Goal: Task Accomplishment & Management: Manage account settings

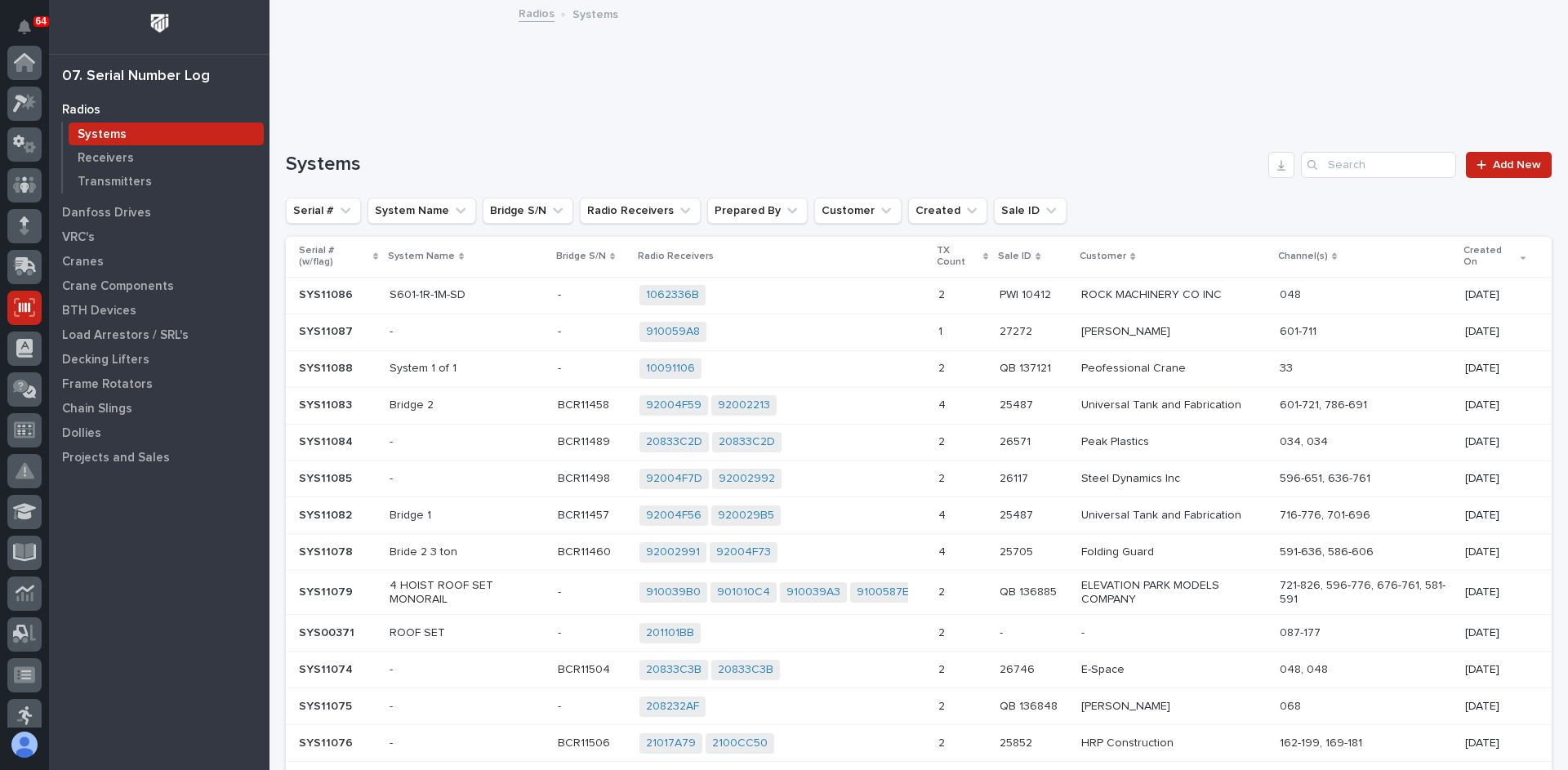
scroll to position [245, 0]
click at [1322, 165] on input "Search" at bounding box center [1379, 165] width 155 height 26
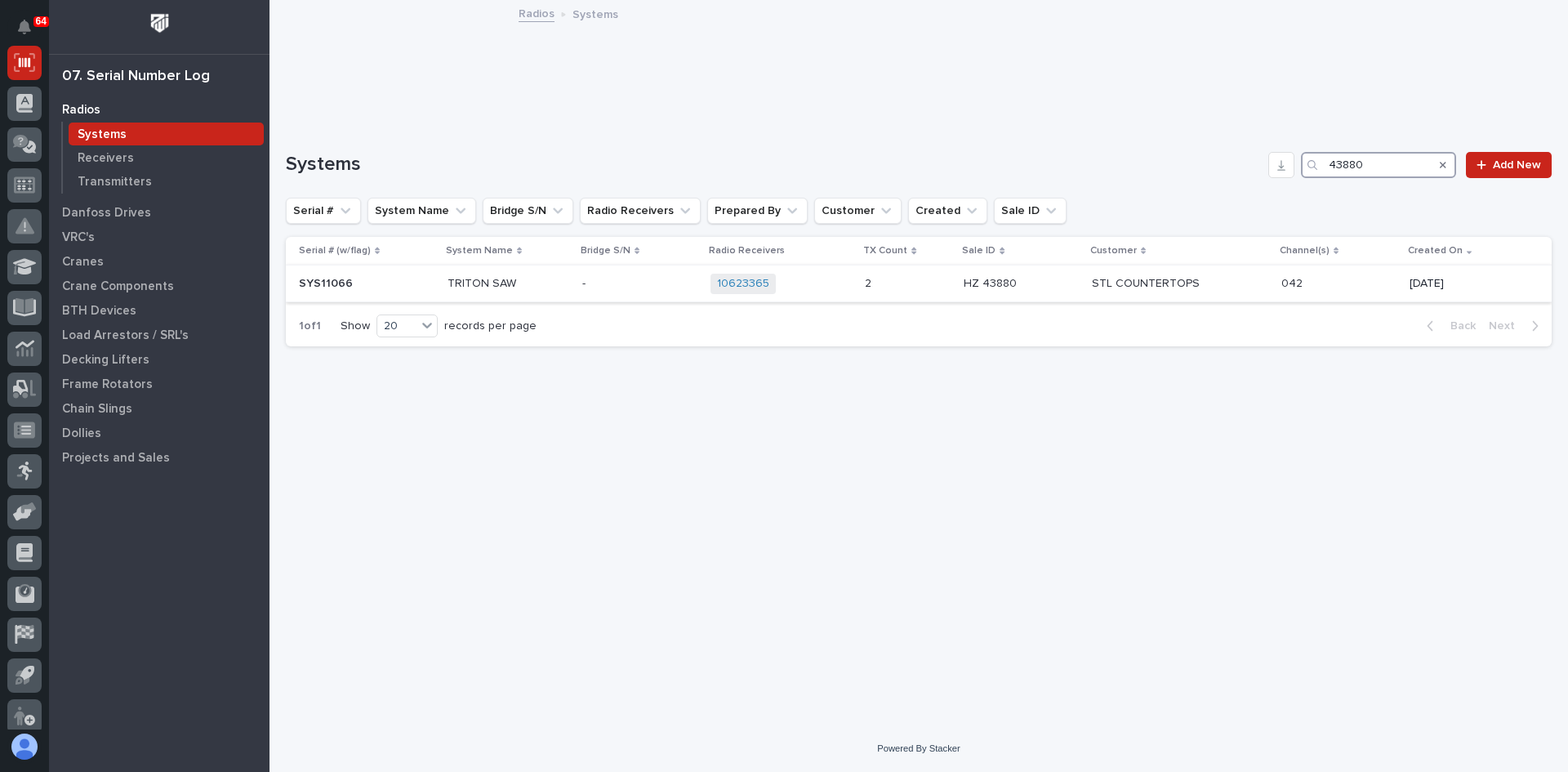
type input "43880"
click at [597, 285] on p at bounding box center [640, 283] width 115 height 14
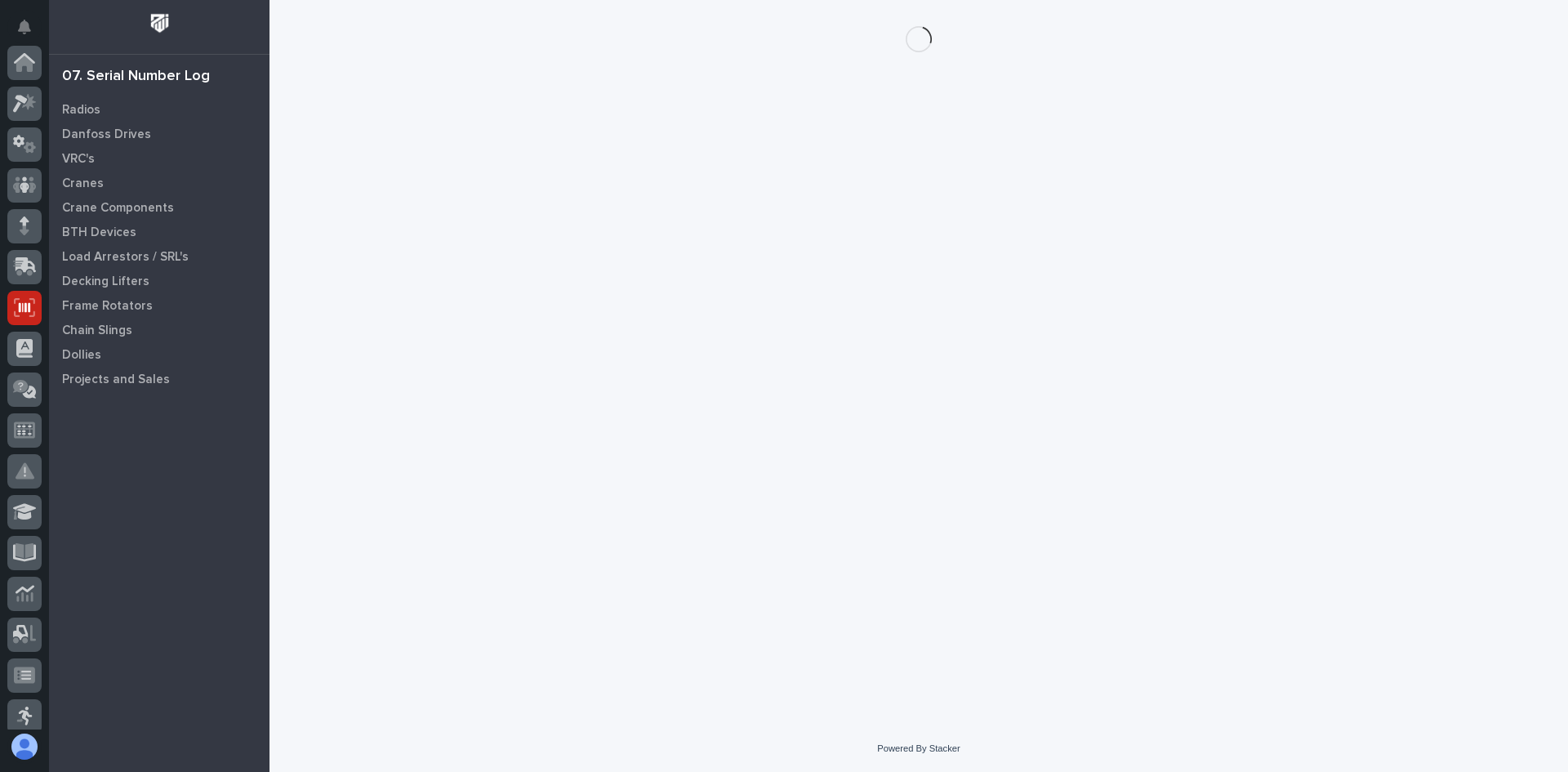
scroll to position [245, 0]
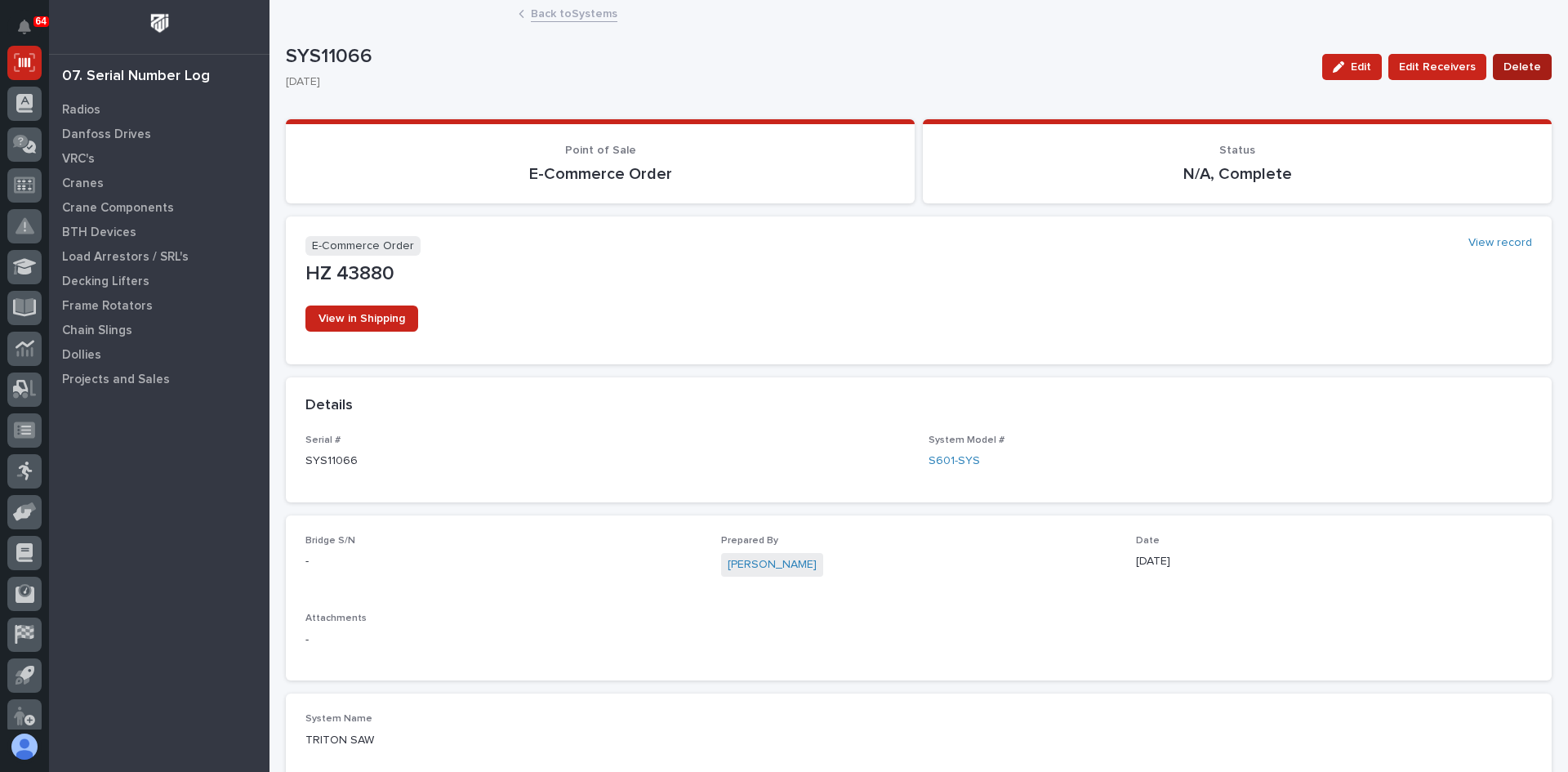
click at [1515, 70] on span "Delete" at bounding box center [1523, 67] width 38 height 20
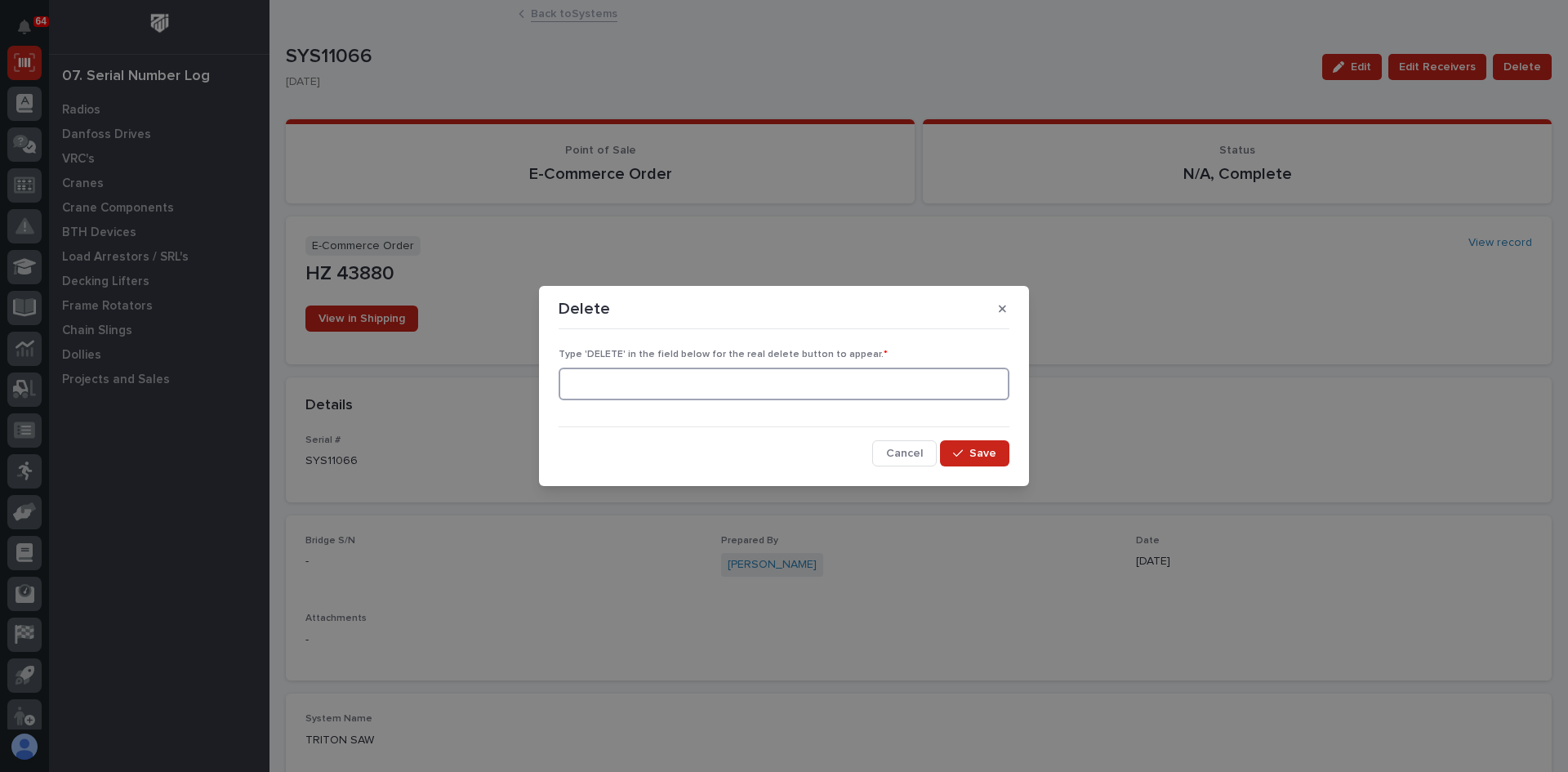
click at [593, 389] on input at bounding box center [784, 384] width 451 height 33
type input "DELETE"
click at [973, 449] on span "Save" at bounding box center [983, 454] width 27 height 15
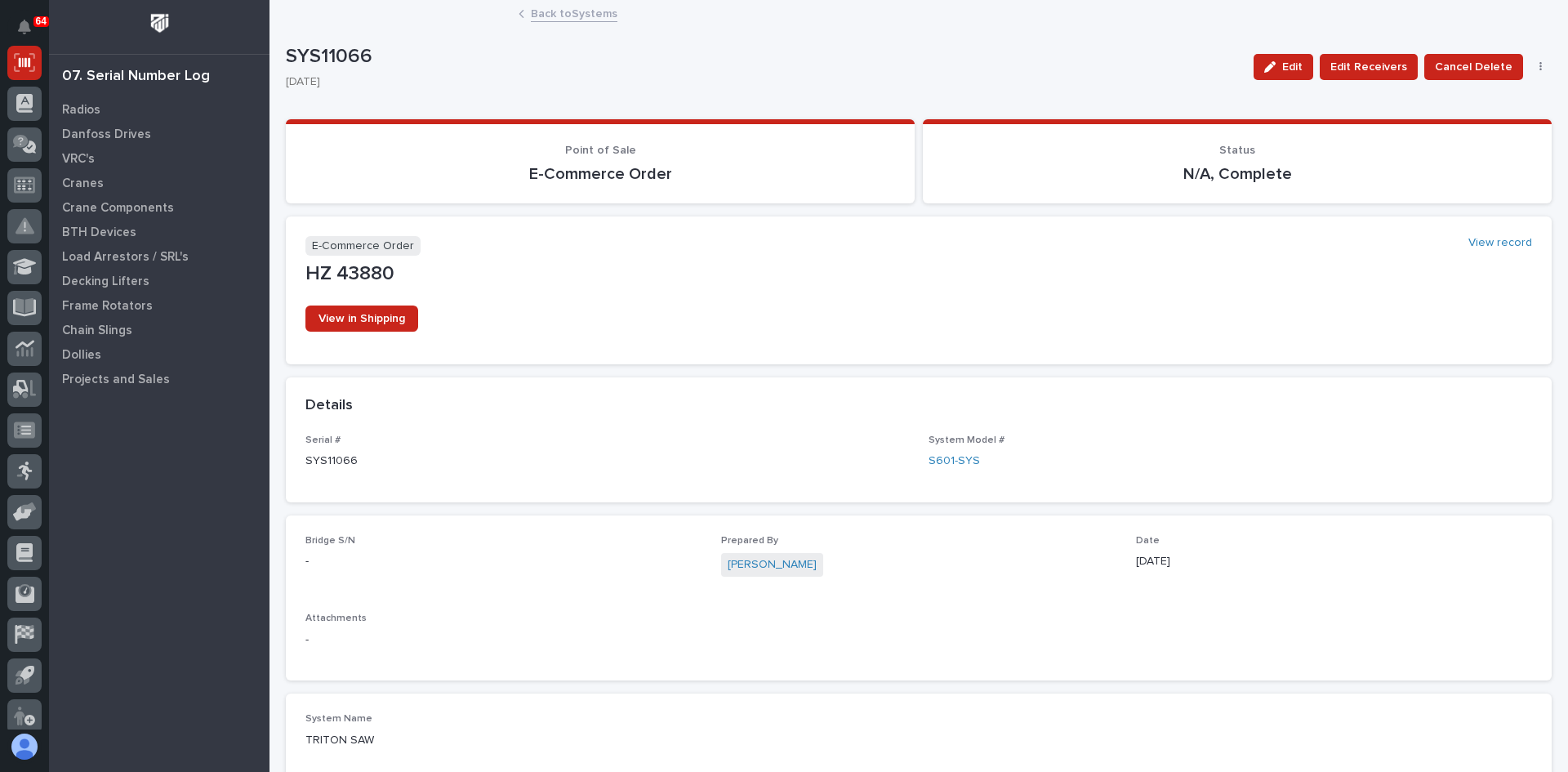
click at [1539, 65] on icon "button" at bounding box center [1541, 67] width 3 height 11
click at [1469, 98] on span "Delete" at bounding box center [1481, 100] width 36 height 15
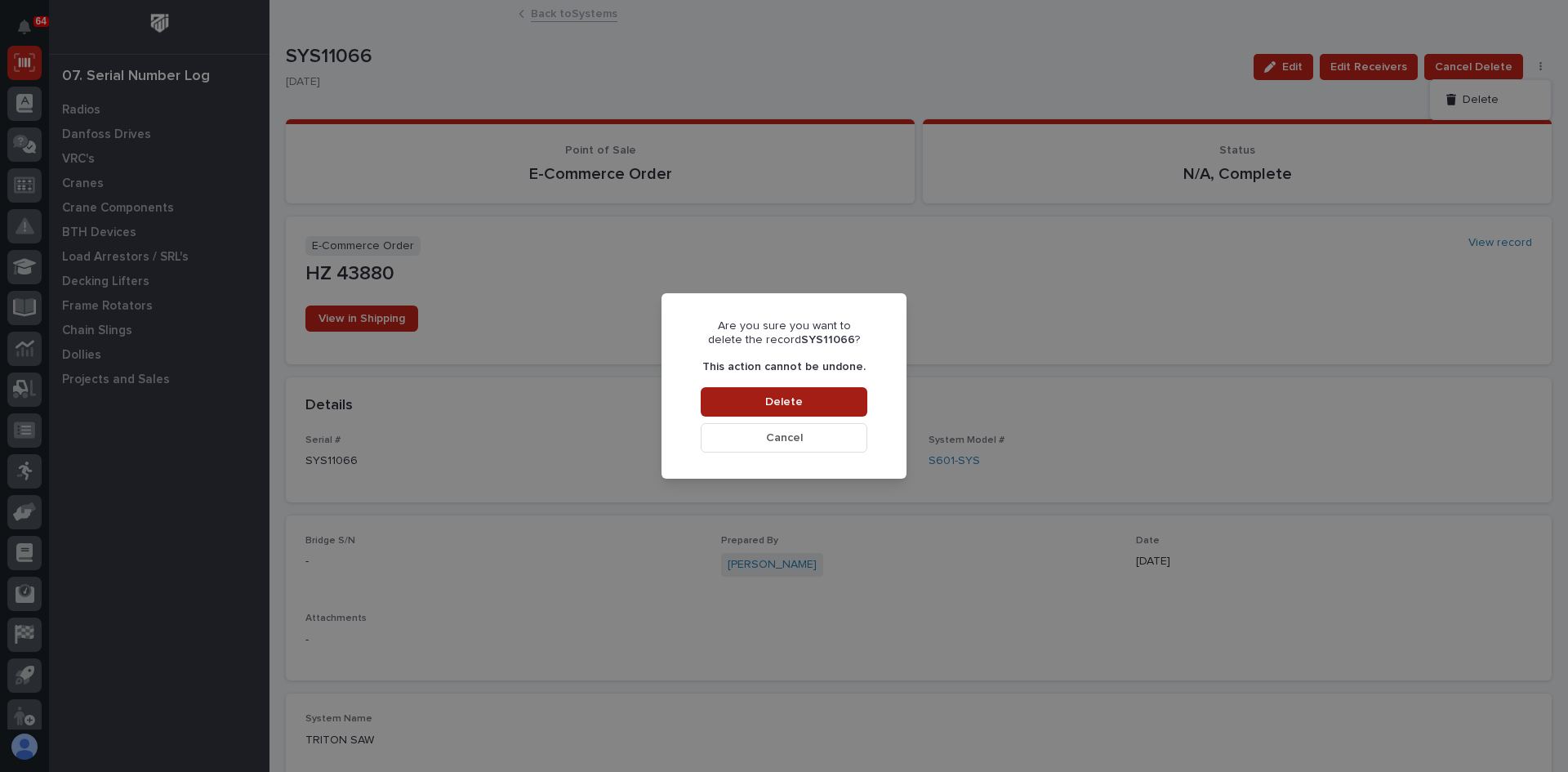
click at [799, 401] on span "Delete" at bounding box center [784, 402] width 38 height 15
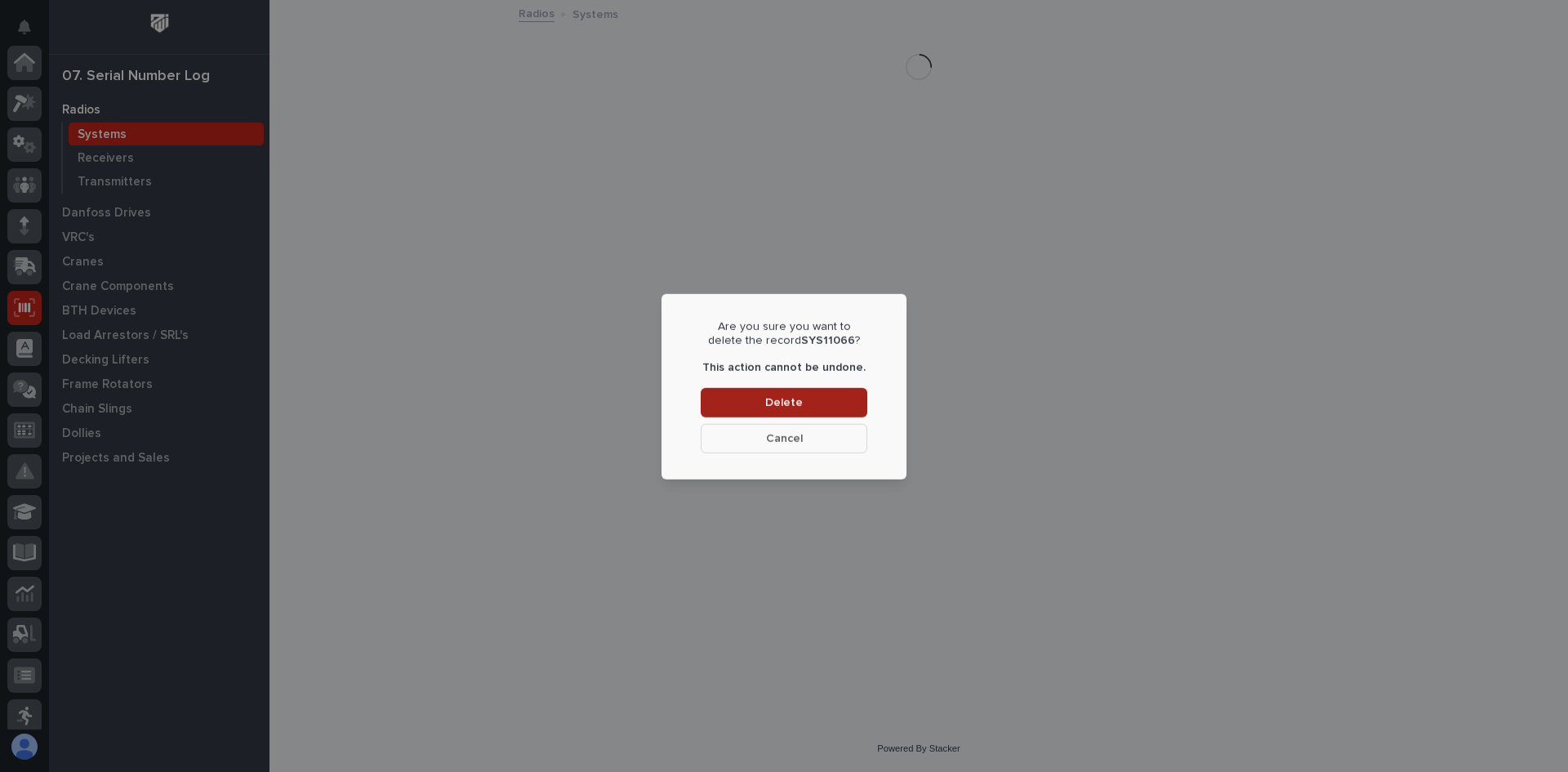
scroll to position [245, 0]
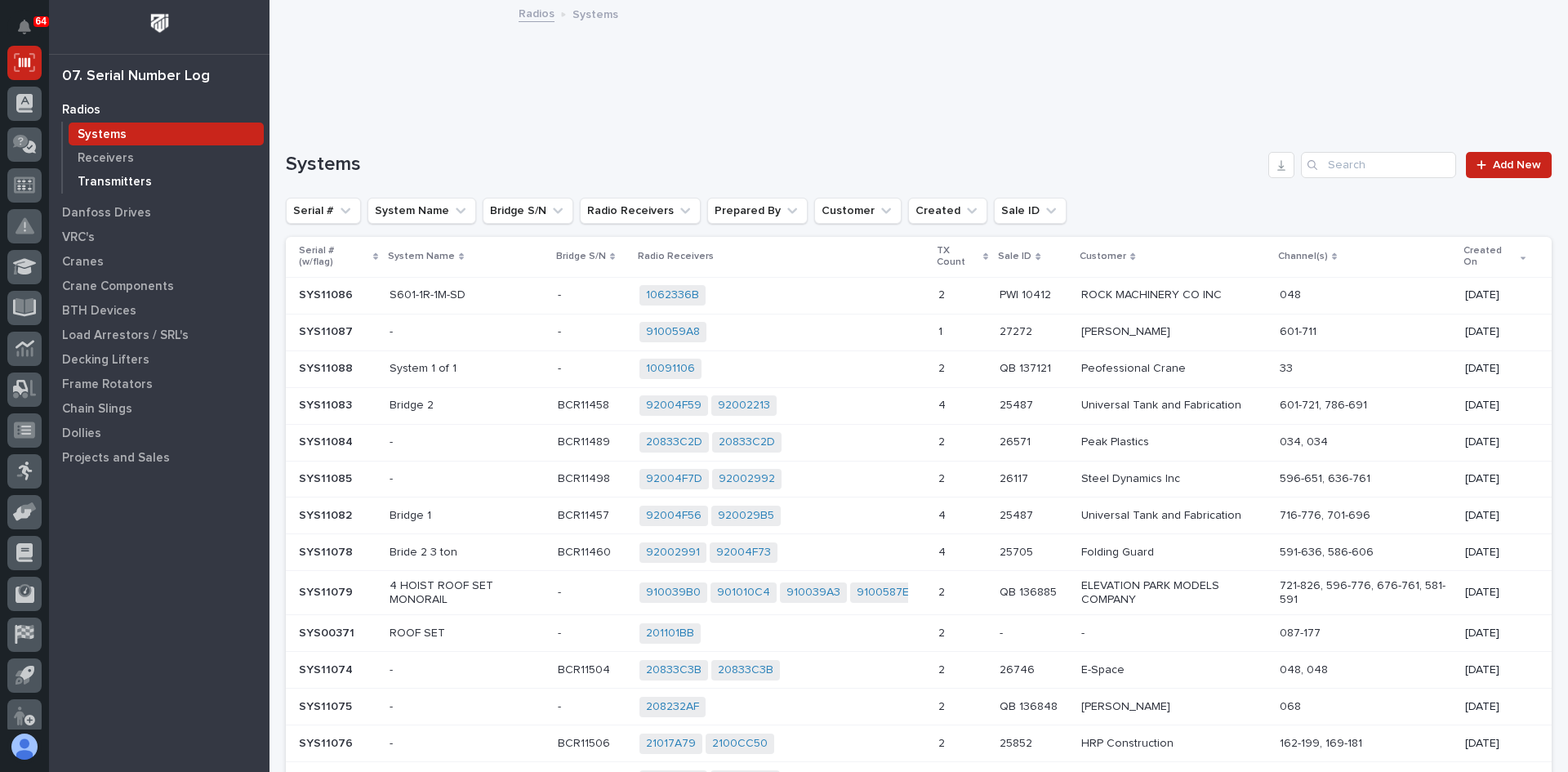
click at [112, 186] on p "Transmitters" at bounding box center [115, 183] width 74 height 15
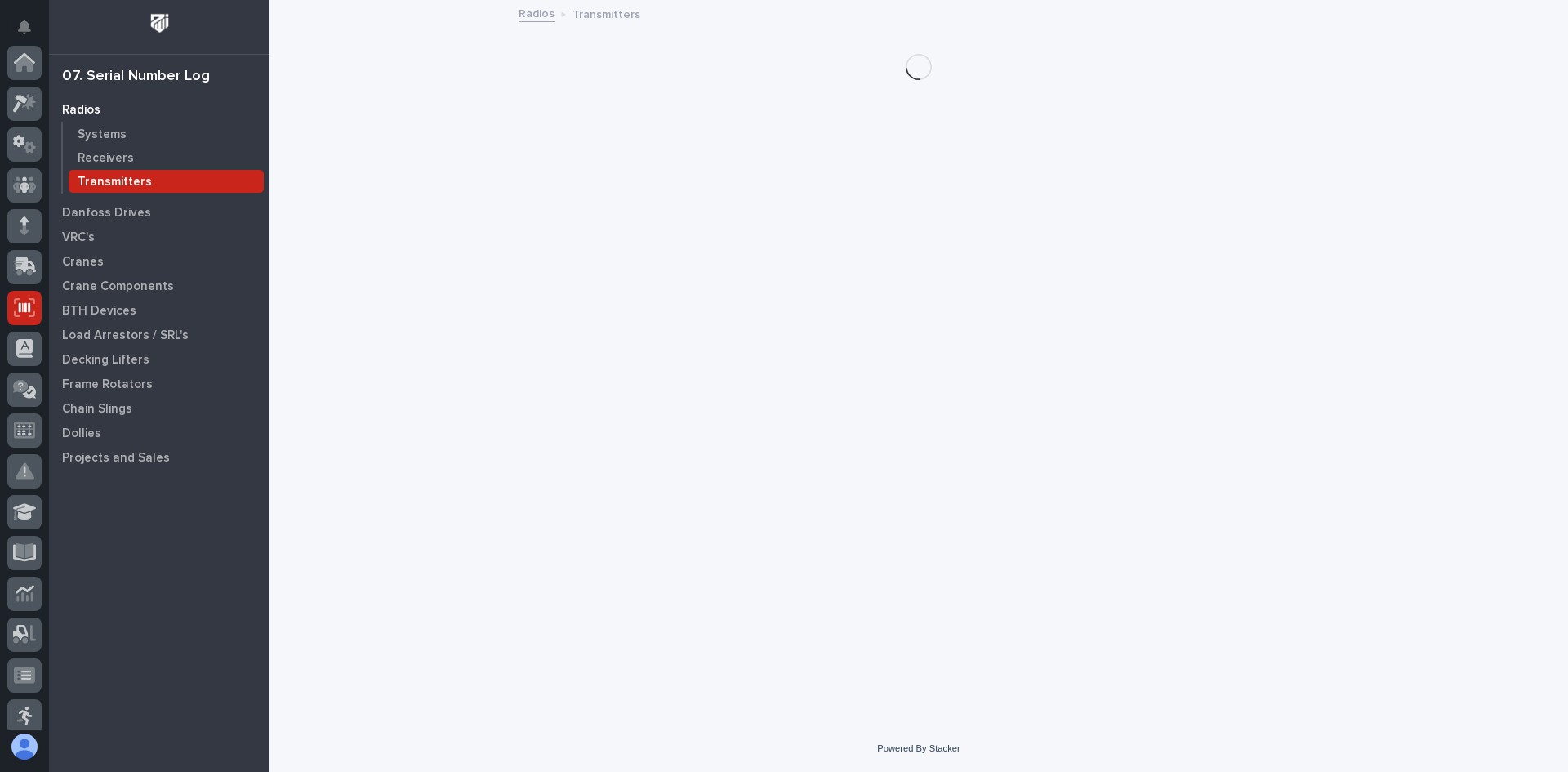
scroll to position [245, 0]
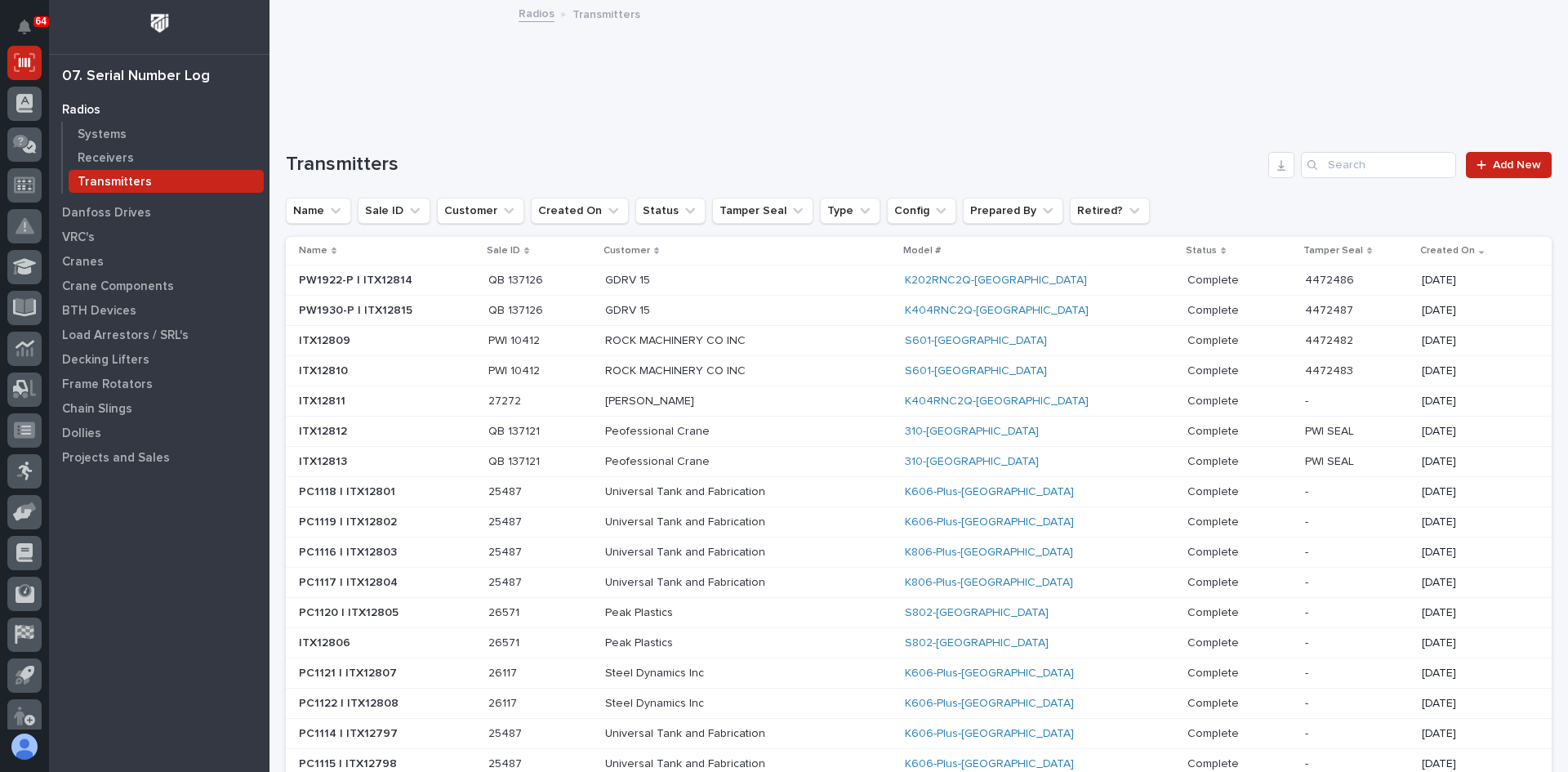
click at [716, 311] on p "GDRV 15" at bounding box center [748, 310] width 286 height 14
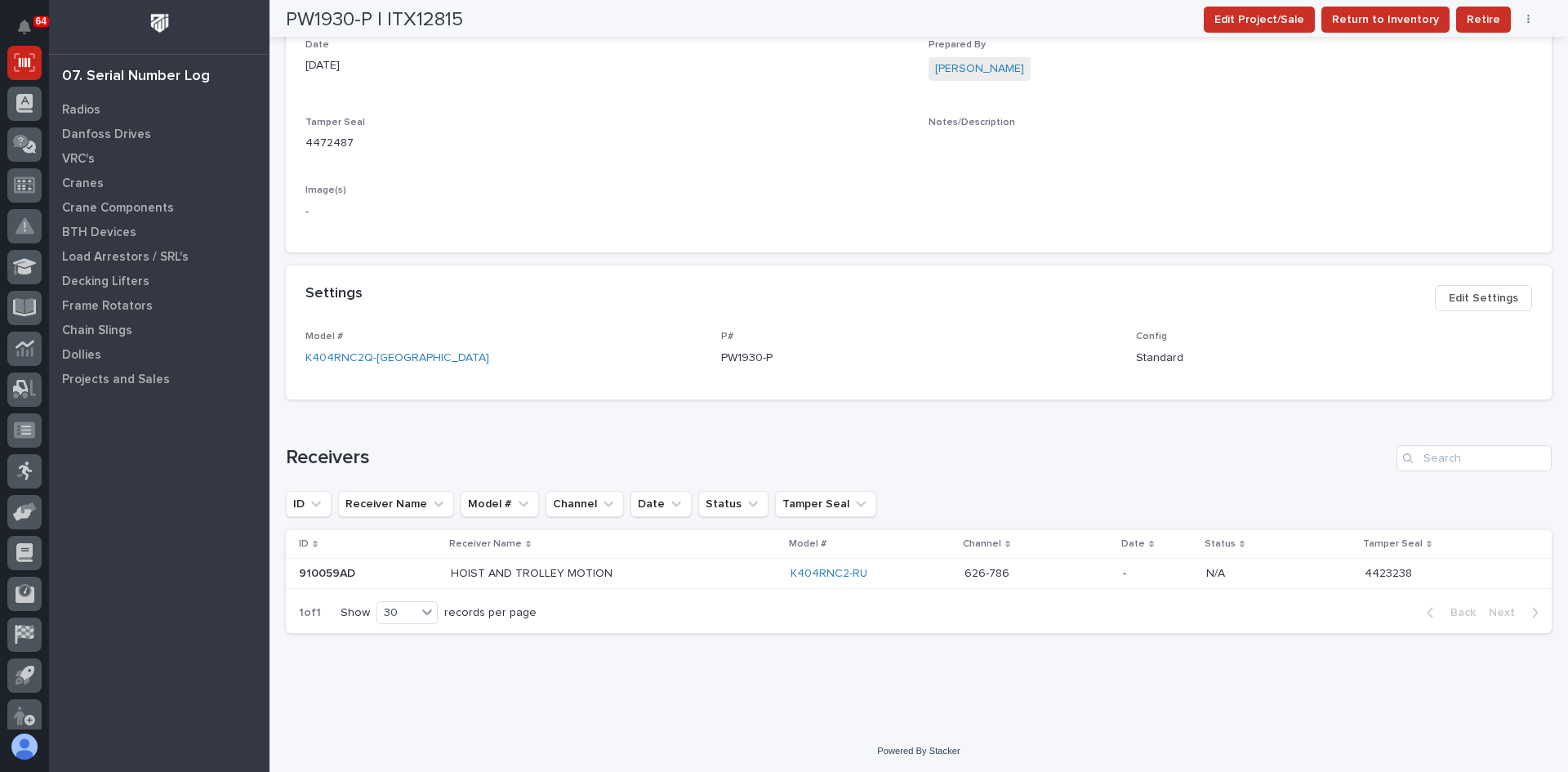
scroll to position [458, 0]
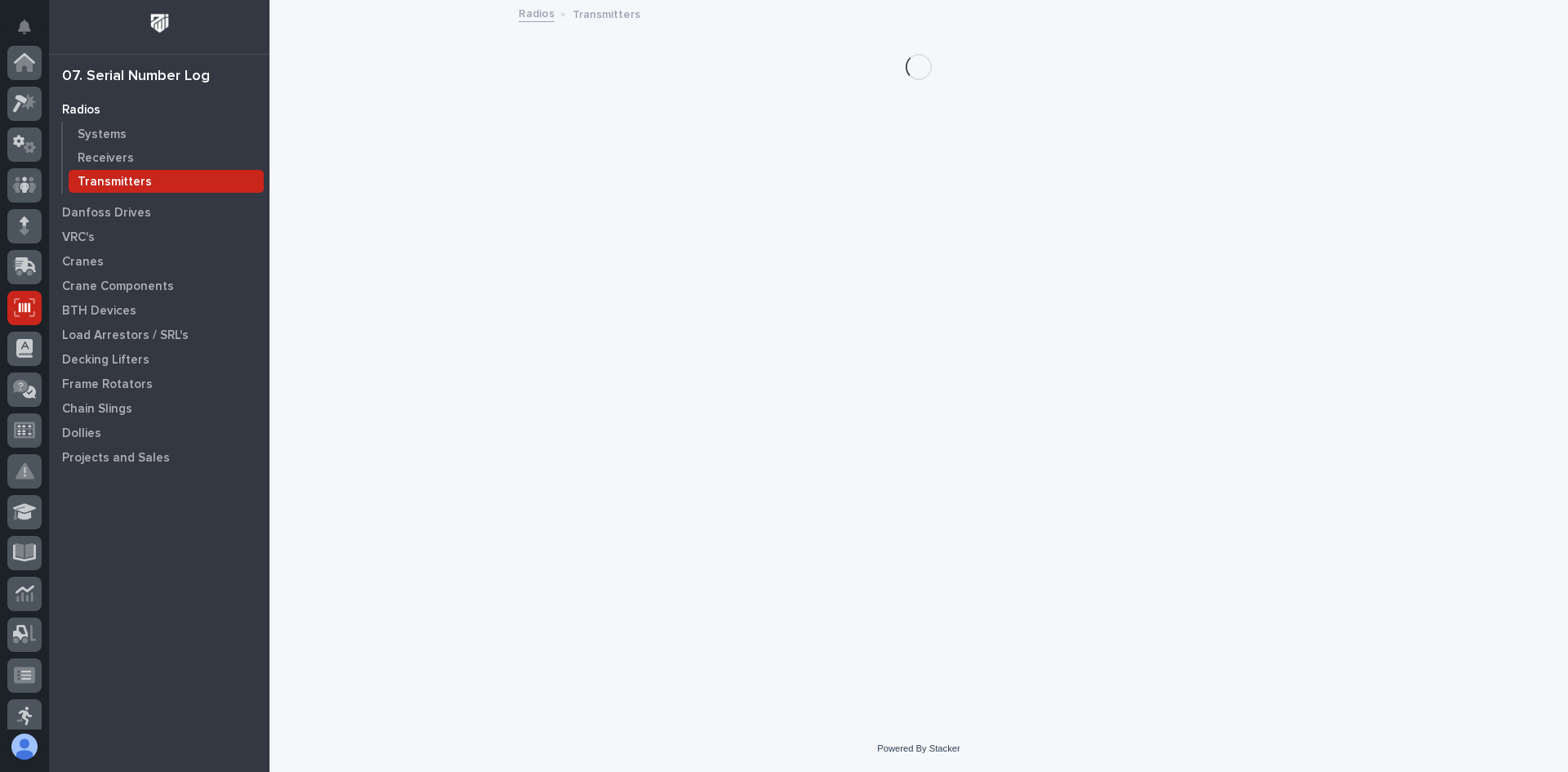
scroll to position [245, 0]
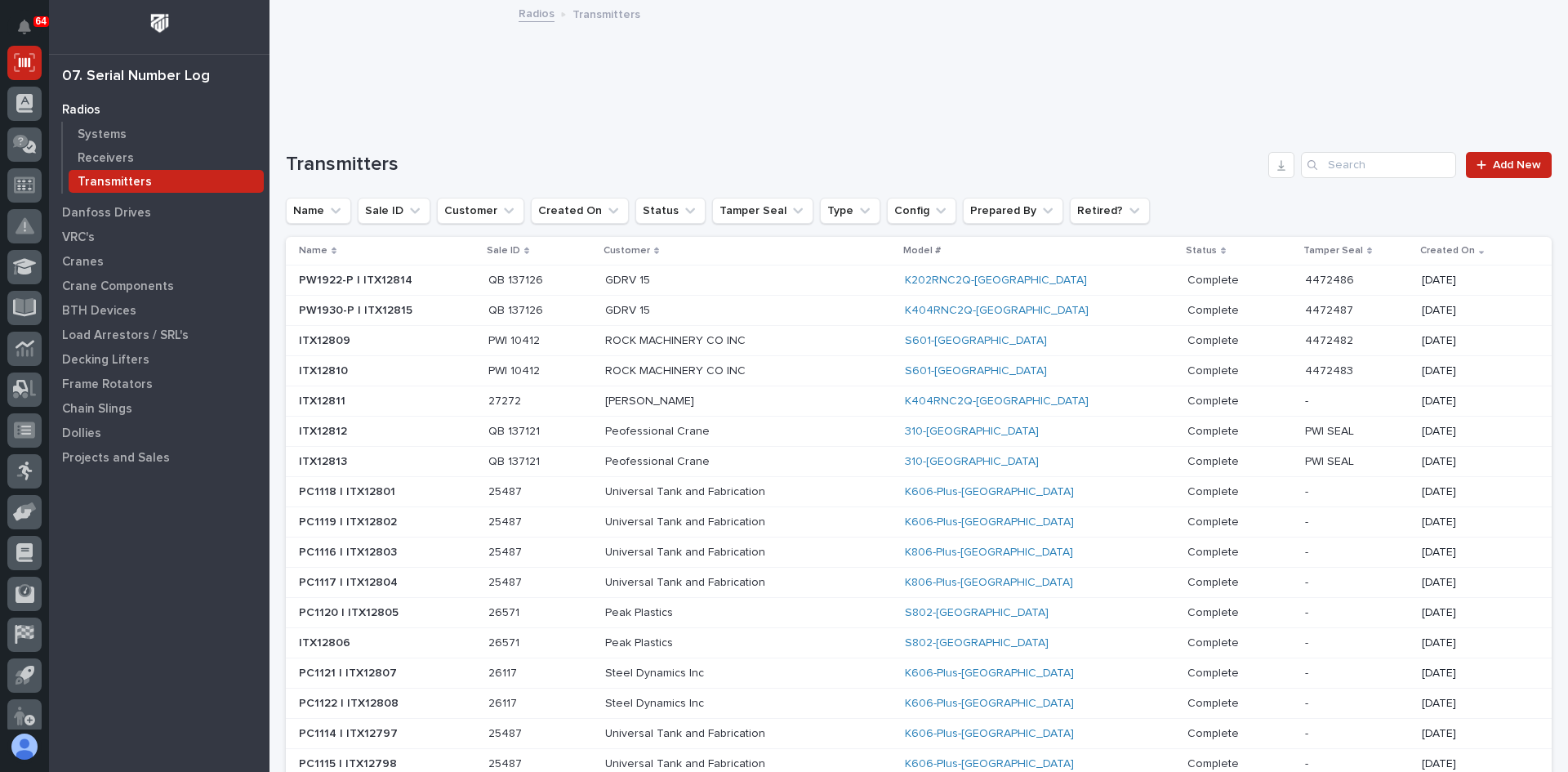
click at [439, 283] on p at bounding box center [387, 280] width 177 height 14
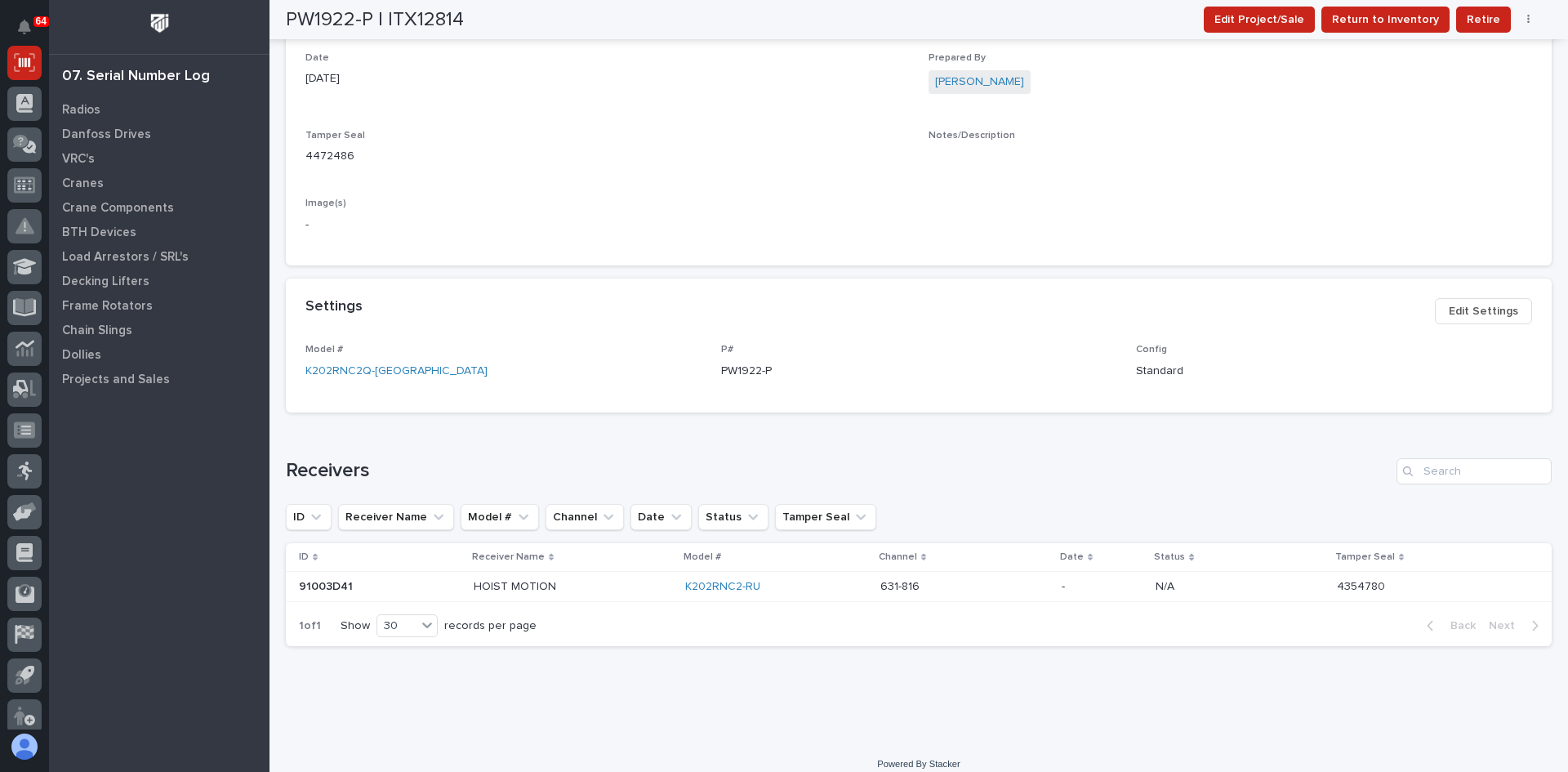
scroll to position [458, 0]
